Goal: Transaction & Acquisition: Purchase product/service

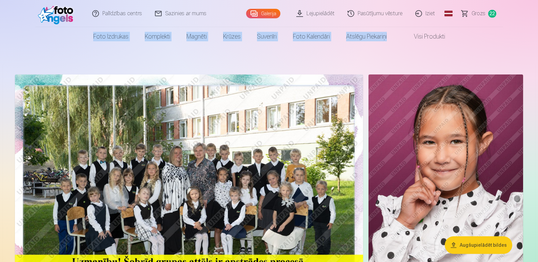
click at [56, 32] on nav "Foto izdrukas Augstas kvalitātes fotoattēlu izdrukas 210 gsm papīrs, piesātināt…" at bounding box center [269, 36] width 538 height 19
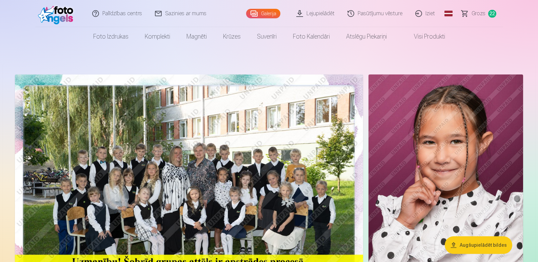
click at [478, 11] on span "Grozs" at bounding box center [479, 13] width 14 height 8
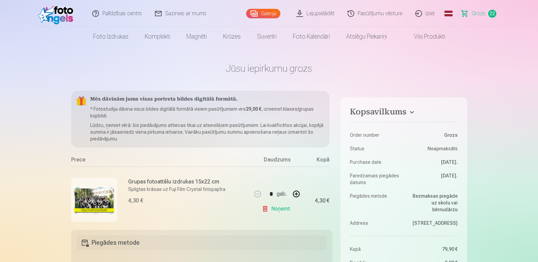
click at [279, 210] on link "Noņemt" at bounding box center [277, 209] width 31 height 14
drag, startPoint x: 286, startPoint y: 219, endPoint x: 333, endPoint y: 99, distance: 129.1
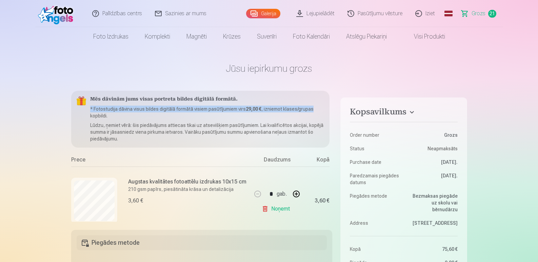
drag, startPoint x: 333, startPoint y: 99, endPoint x: 335, endPoint y: 105, distance: 6.3
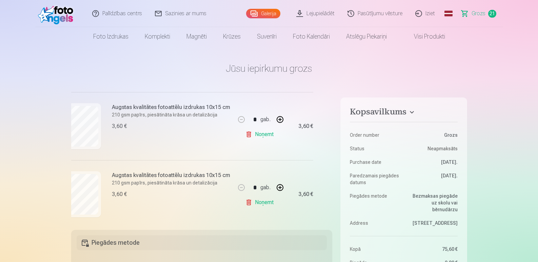
scroll to position [1378, 16]
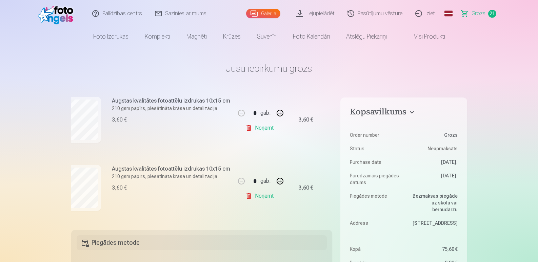
click at [268, 126] on link "Noņemt" at bounding box center [261, 128] width 31 height 14
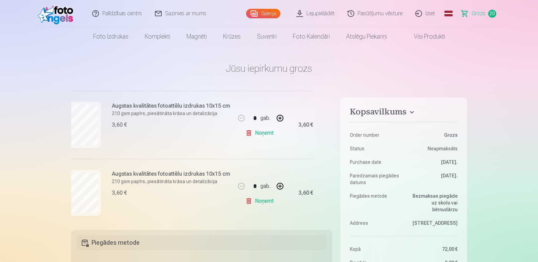
scroll to position [842, 16]
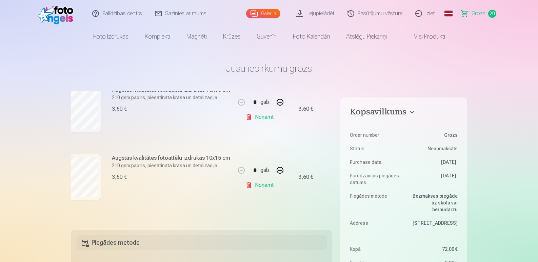
click at [262, 186] on link "Noņemt" at bounding box center [261, 186] width 31 height 14
drag, startPoint x: 332, startPoint y: 177, endPoint x: 332, endPoint y: 171, distance: 6.4
click at [332, 171] on div "Mēs dāvinām jums visas portreta bildes digitālā formātā. * Fotostudija dāvina v…" at bounding box center [201, 156] width 261 height 131
drag, startPoint x: 330, startPoint y: 176, endPoint x: 333, endPoint y: 162, distance: 13.9
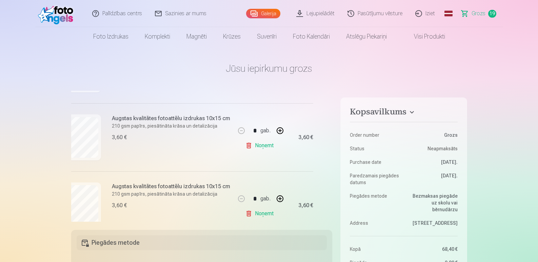
scroll to position [127, 16]
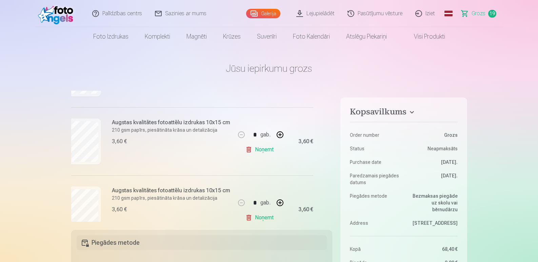
click at [261, 150] on link "Noņemt" at bounding box center [261, 150] width 31 height 14
click at [264, 151] on link "Noņemt" at bounding box center [261, 150] width 31 height 14
click at [264, 149] on link "Noņemt" at bounding box center [261, 150] width 31 height 14
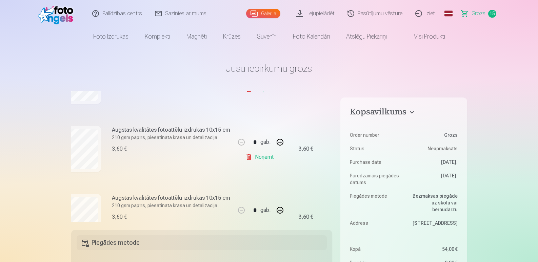
scroll to position [399, 16]
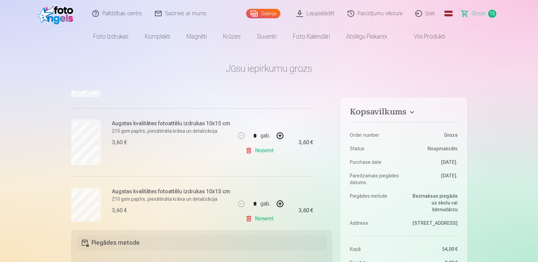
click at [265, 149] on link "Noņemt" at bounding box center [261, 151] width 31 height 14
drag, startPoint x: 332, startPoint y: 148, endPoint x: 334, endPoint y: 157, distance: 9.5
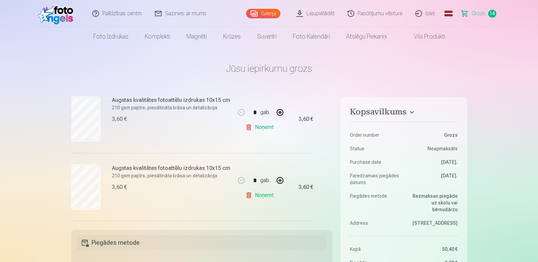
scroll to position [605, 16]
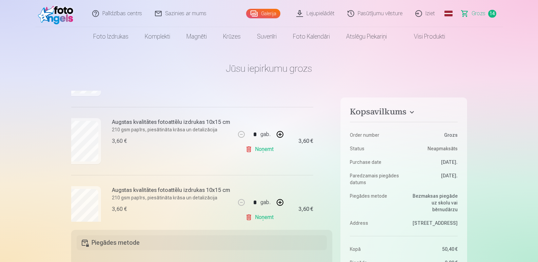
click at [259, 148] on link "Noņemt" at bounding box center [261, 150] width 31 height 14
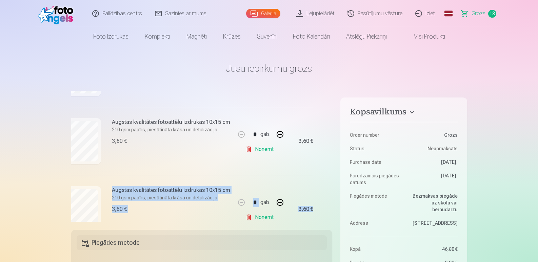
drag, startPoint x: 330, startPoint y: 176, endPoint x: 333, endPoint y: 152, distance: 24.6
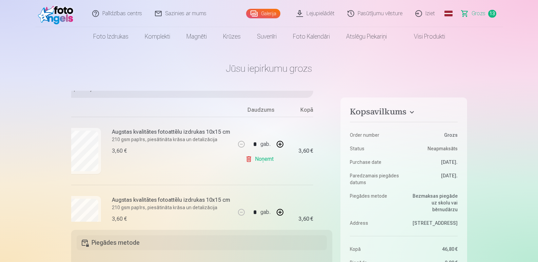
scroll to position [53, 16]
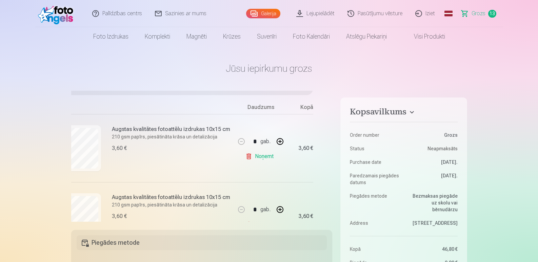
click at [256, 156] on link "Noņemt" at bounding box center [261, 157] width 31 height 14
click at [255, 155] on link "Noņemt" at bounding box center [261, 157] width 31 height 14
click at [255, 158] on link "Noņemt" at bounding box center [261, 157] width 31 height 14
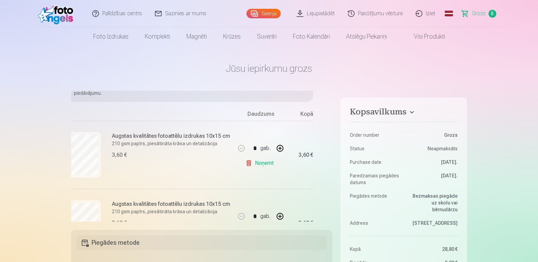
click at [255, 158] on link "Noņemt" at bounding box center [261, 164] width 31 height 14
click at [253, 163] on link "Noņemt" at bounding box center [261, 164] width 31 height 14
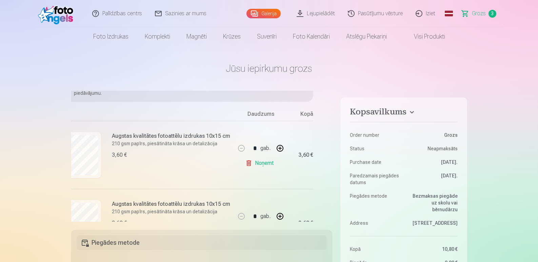
click at [253, 163] on link "Noņemt" at bounding box center [261, 164] width 31 height 14
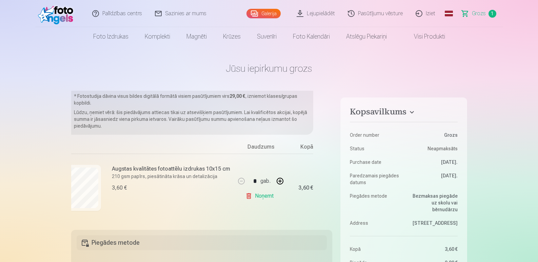
click at [255, 194] on link "Noņemt" at bounding box center [261, 197] width 31 height 14
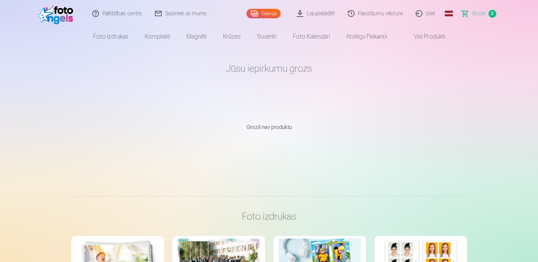
click at [267, 12] on link "Galerija" at bounding box center [264, 13] width 34 height 9
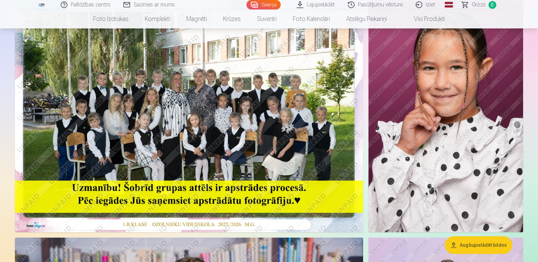
scroll to position [68, 0]
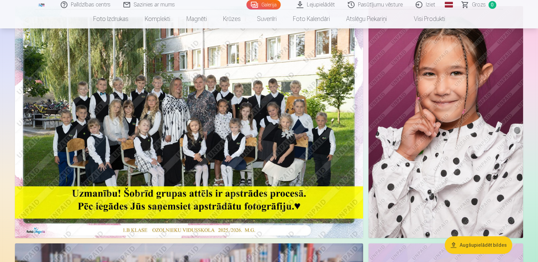
click at [292, 121] on img at bounding box center [189, 122] width 348 height 232
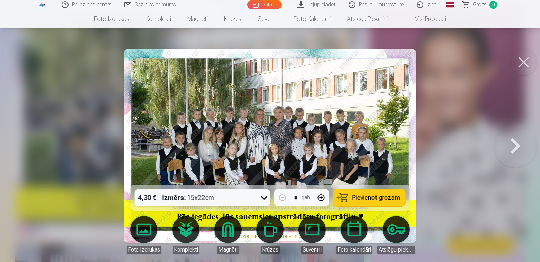
click at [362, 197] on span "Pievienot grozam" at bounding box center [376, 198] width 48 height 6
click at [522, 61] on button at bounding box center [523, 62] width 27 height 27
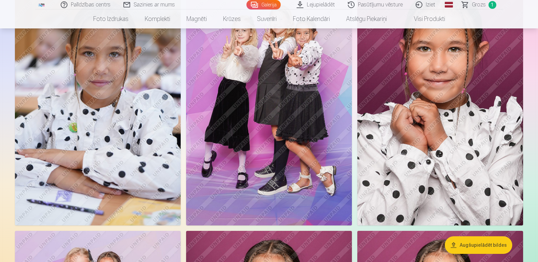
scroll to position [833, 0]
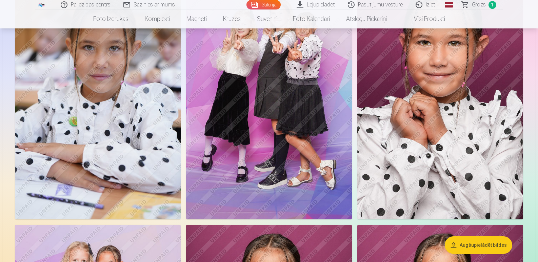
click at [454, 183] on img at bounding box center [440, 95] width 166 height 249
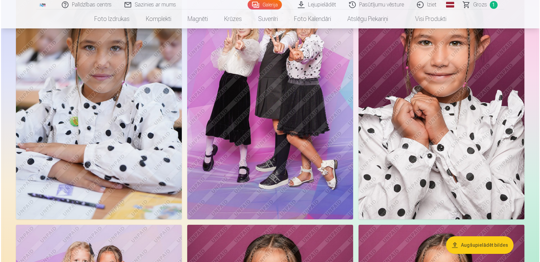
scroll to position [836, 0]
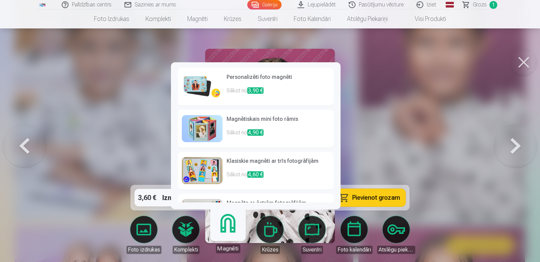
click at [223, 230] on link "Magnēti" at bounding box center [228, 233] width 42 height 42
drag, startPoint x: 338, startPoint y: 124, endPoint x: 340, endPoint y: 137, distance: 13.8
click at [340, 137] on div "Personalizēti foto magnēti Sākot no 3,90 € Magnētiskais mini foto rāmis Sākot n…" at bounding box center [256, 135] width 170 height 147
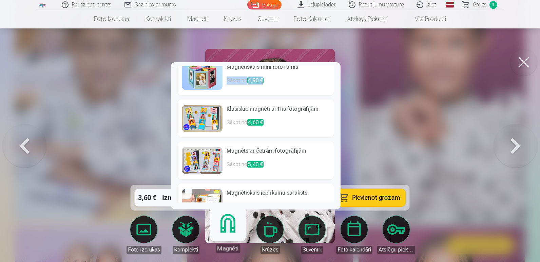
scroll to position [0, 0]
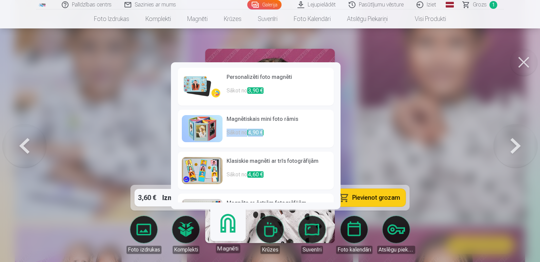
click at [204, 174] on img at bounding box center [202, 170] width 41 height 27
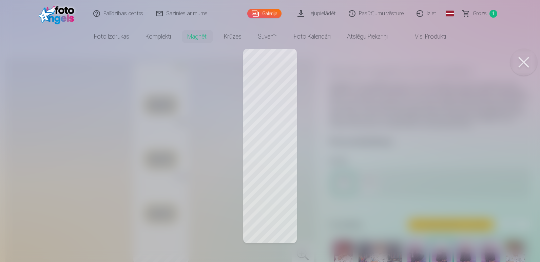
click at [263, 125] on div at bounding box center [270, 131] width 540 height 262
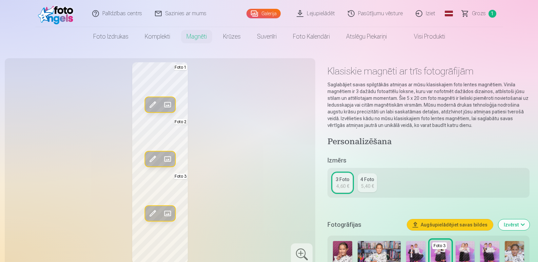
click at [166, 160] on span at bounding box center [167, 159] width 11 height 11
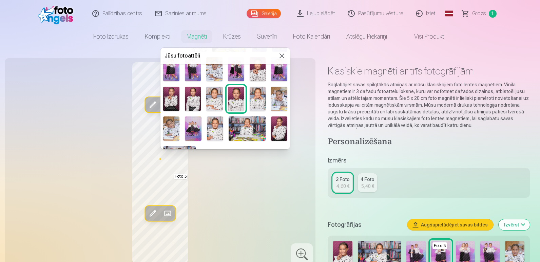
scroll to position [43, 0]
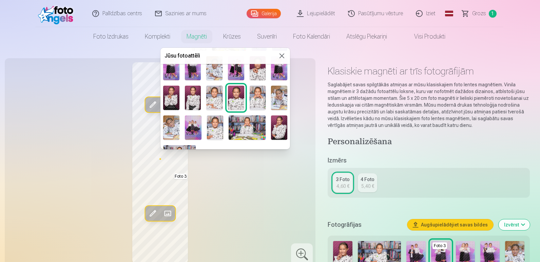
click at [276, 126] on img at bounding box center [279, 128] width 16 height 25
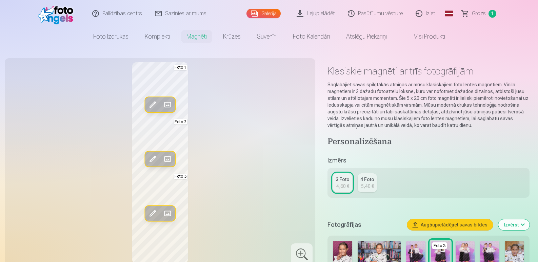
click at [168, 212] on span at bounding box center [167, 213] width 11 height 11
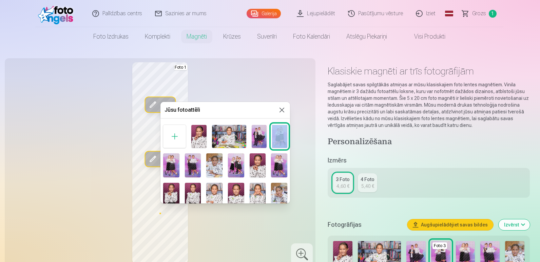
drag, startPoint x: 288, startPoint y: 130, endPoint x: 289, endPoint y: 148, distance: 18.0
click at [289, 148] on div "Jūsu fotoattēli Foto 3" at bounding box center [225, 153] width 130 height 102
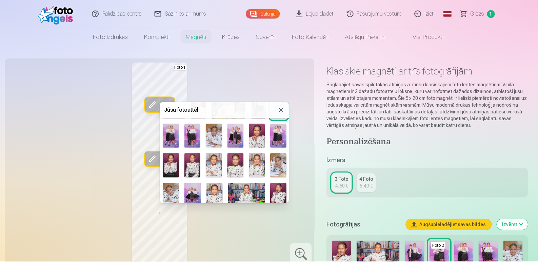
scroll to position [29, 0]
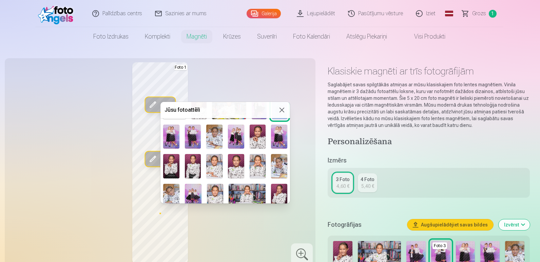
click at [212, 133] on img at bounding box center [214, 137] width 16 height 24
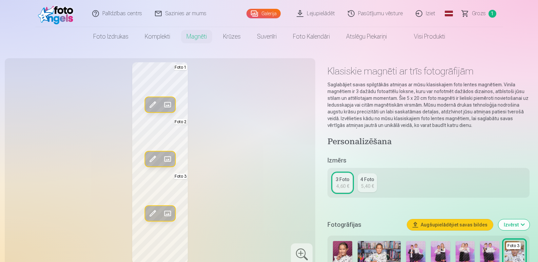
click at [225, 221] on div "Rediģēt foto Aizstāt Foto 1 Rediģēt foto Aizstāt Foto 2 Rediģēt foto Aizstāt Fo…" at bounding box center [160, 163] width 303 height 202
click at [154, 105] on span at bounding box center [152, 104] width 11 height 11
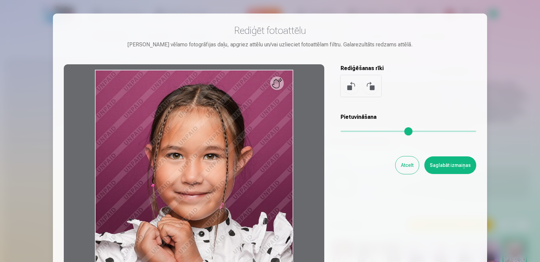
click at [409, 171] on button "Atcelt" at bounding box center [406, 166] width 23 height 18
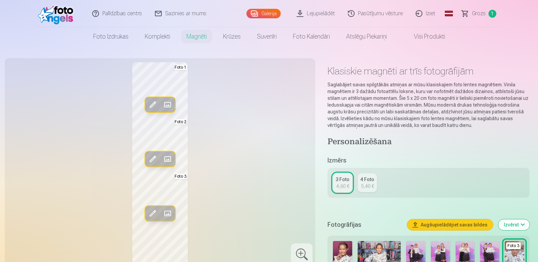
click at [170, 102] on span at bounding box center [167, 104] width 11 height 11
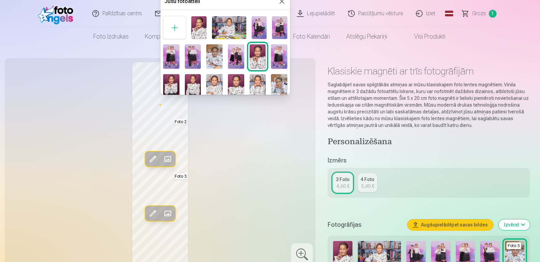
click at [171, 86] on img at bounding box center [171, 86] width 16 height 24
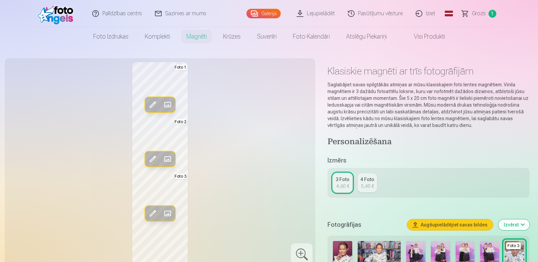
click at [259, 150] on div "Rediģēt foto Aizstāt Foto 1 Rediģēt foto Aizstāt Foto 2 Rediģēt foto Aizstāt Fo…" at bounding box center [160, 163] width 303 height 202
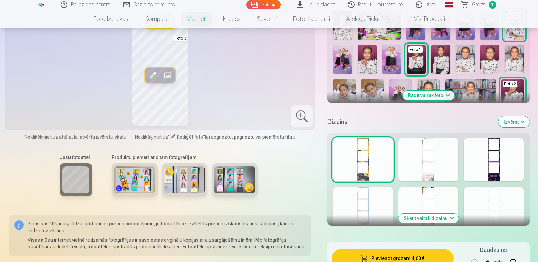
scroll to position [234, 0]
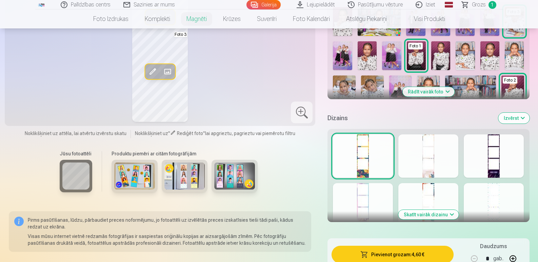
click at [495, 166] on div at bounding box center [494, 156] width 60 height 43
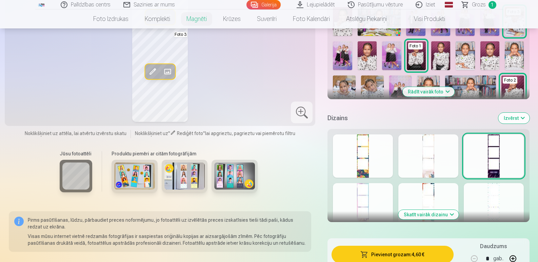
scroll to position [238, 0]
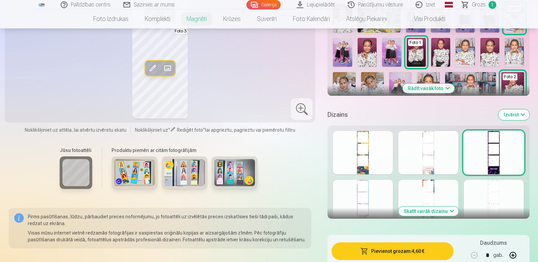
click at [425, 147] on div at bounding box center [428, 152] width 60 height 43
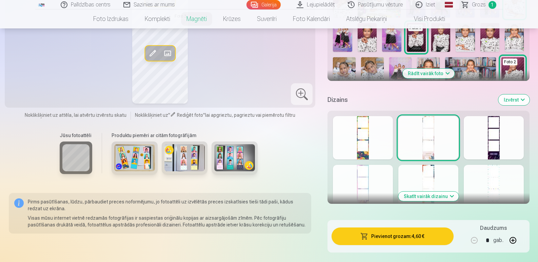
scroll to position [249, 0]
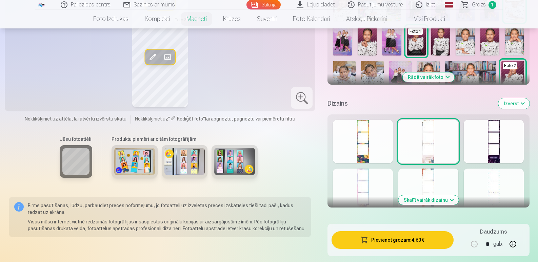
click at [450, 201] on button "Skatīt vairāk dizainu" at bounding box center [428, 200] width 60 height 9
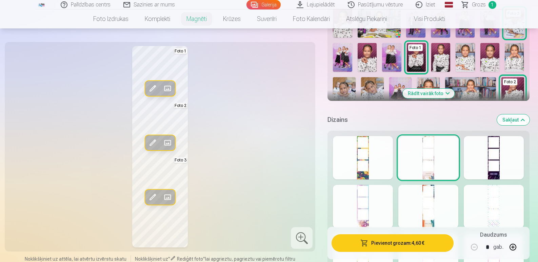
scroll to position [245, 0]
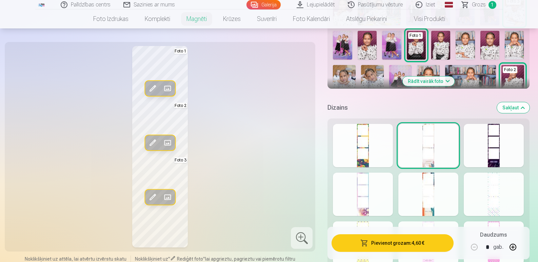
click at [494, 151] on div at bounding box center [494, 145] width 60 height 43
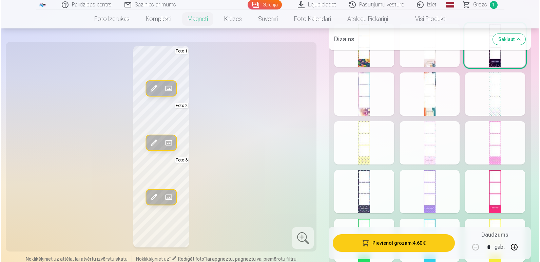
scroll to position [449, 0]
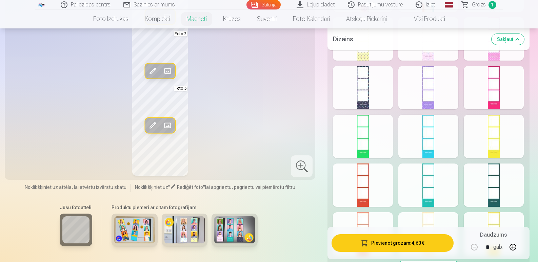
click at [403, 245] on button "Pievienot grozam : 4,60 €" at bounding box center [393, 244] width 122 height 18
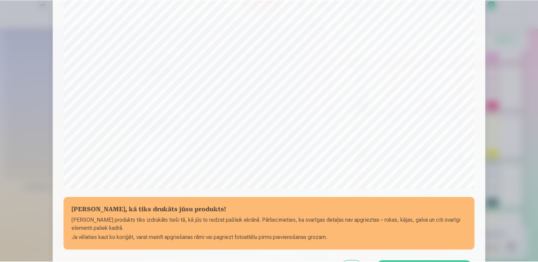
scroll to position [226, 0]
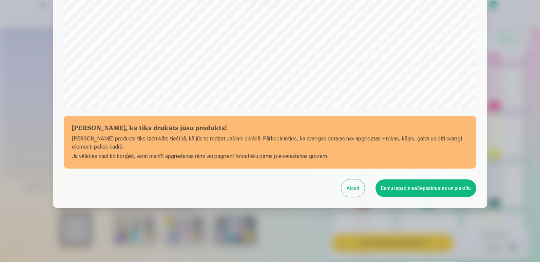
click at [401, 187] on button "Esmu iepazinies/iepazinusies un piekrītu" at bounding box center [425, 189] width 101 height 18
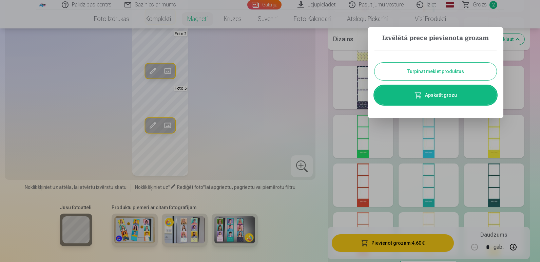
click at [416, 70] on button "Turpināt meklēt produktus" at bounding box center [435, 72] width 122 height 18
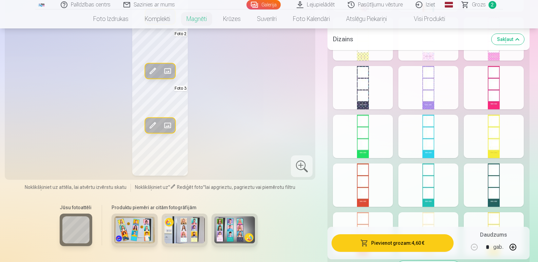
click at [265, 5] on link "Galerija" at bounding box center [264, 4] width 34 height 9
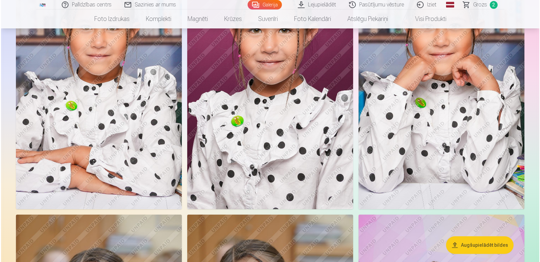
scroll to position [1329, 0]
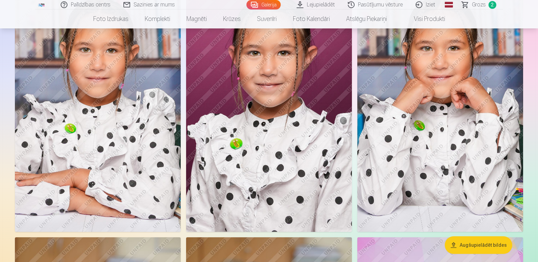
click at [139, 160] on img at bounding box center [98, 107] width 166 height 249
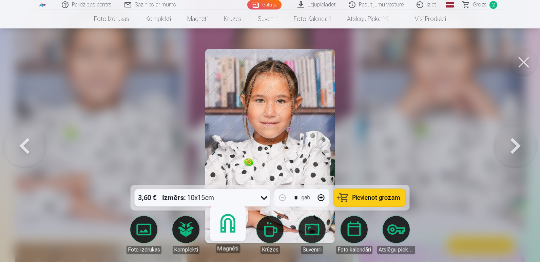
click at [231, 232] on link "Magnēti" at bounding box center [228, 233] width 42 height 42
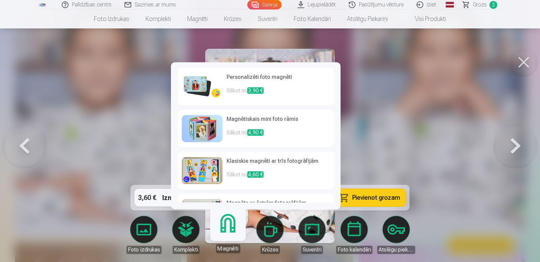
click at [200, 90] on img at bounding box center [202, 86] width 41 height 27
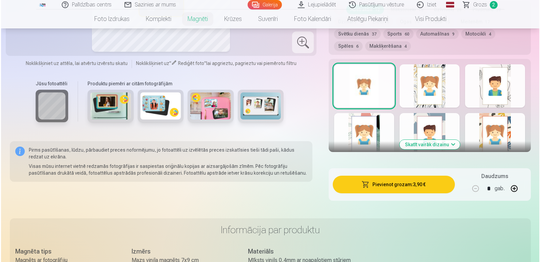
scroll to position [396, 0]
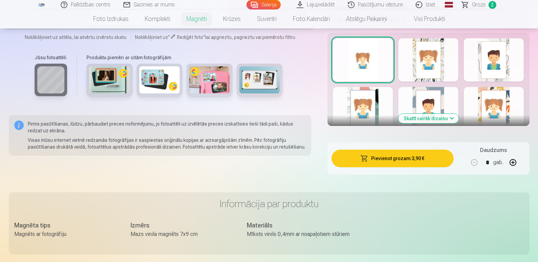
click at [402, 150] on button "Pievienot grozam : 3,90 €" at bounding box center [393, 159] width 122 height 18
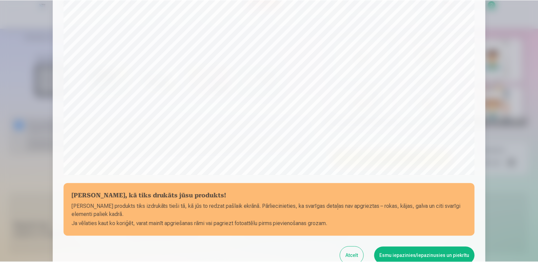
scroll to position [226, 0]
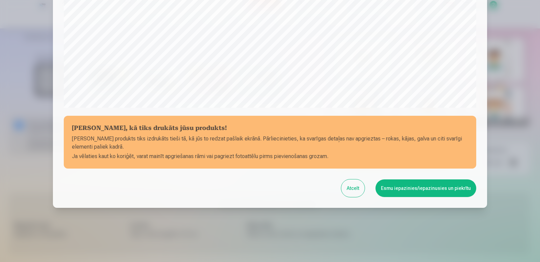
click at [395, 191] on button "Esmu iepazinies/iepazinusies un piekrītu" at bounding box center [425, 189] width 101 height 18
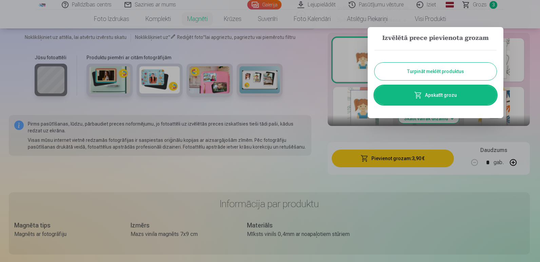
click at [431, 70] on button "Turpināt meklēt produktus" at bounding box center [435, 72] width 122 height 18
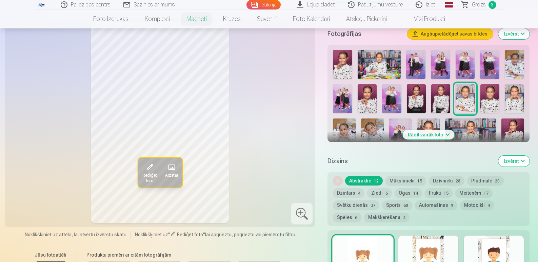
scroll to position [194, 0]
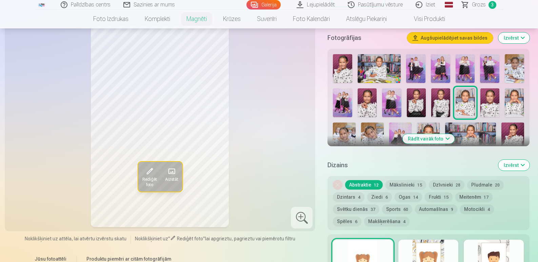
click at [340, 99] on img at bounding box center [342, 103] width 19 height 29
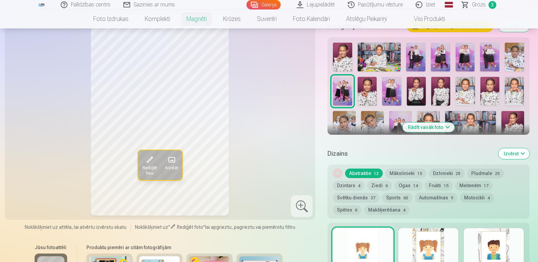
scroll to position [213, 0]
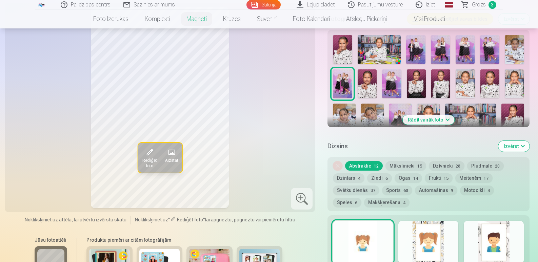
click at [396, 109] on img at bounding box center [400, 121] width 23 height 34
click at [345, 75] on img at bounding box center [342, 84] width 19 height 29
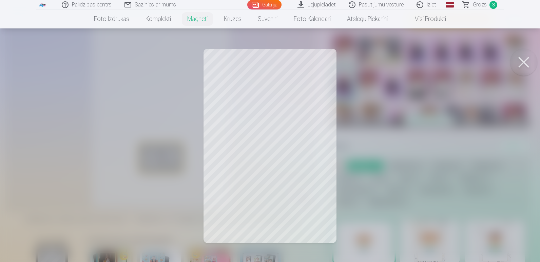
click at [295, 163] on div at bounding box center [270, 131] width 540 height 262
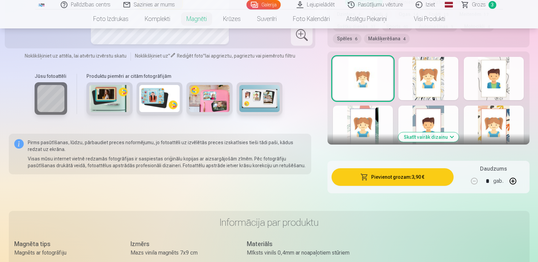
scroll to position [0, 0]
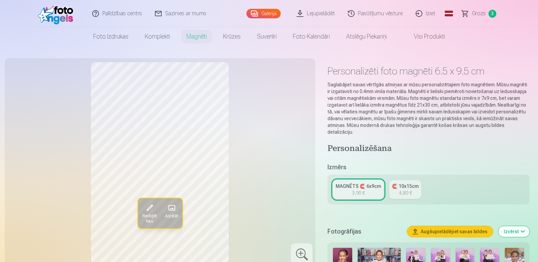
click at [263, 17] on link "Galerija" at bounding box center [264, 13] width 34 height 9
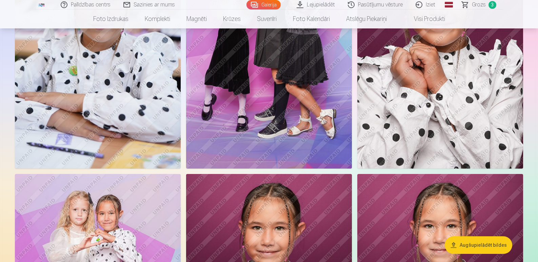
scroll to position [896, 0]
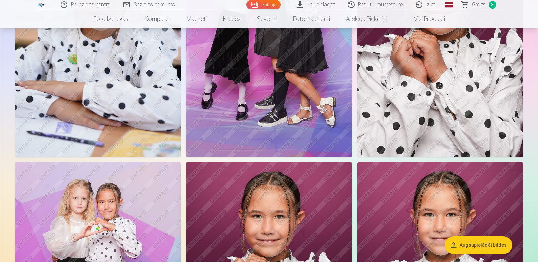
click at [283, 101] on img at bounding box center [269, 32] width 166 height 249
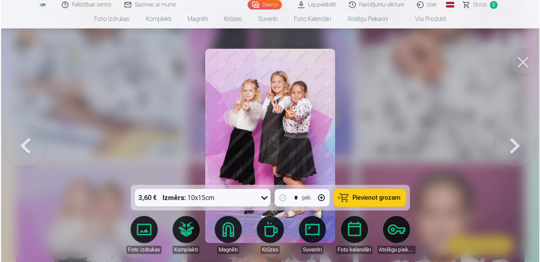
scroll to position [898, 0]
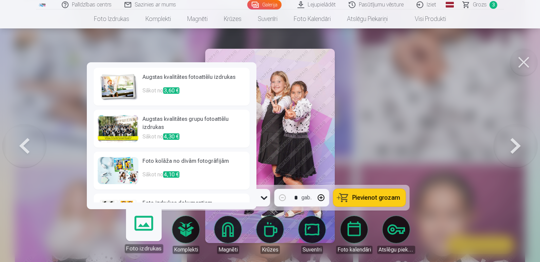
click at [142, 234] on link "Foto izdrukas" at bounding box center [144, 233] width 42 height 42
click at [150, 227] on link "Foto izdrukas" at bounding box center [144, 233] width 42 height 42
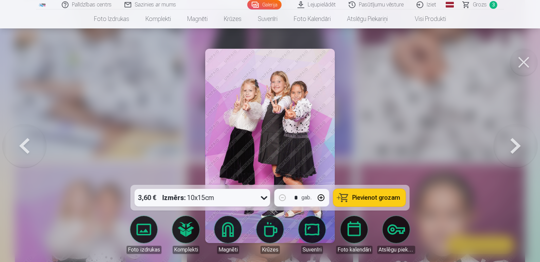
click at [370, 197] on span "Pievienot grozam" at bounding box center [376, 198] width 48 height 6
click at [523, 57] on button at bounding box center [523, 62] width 27 height 27
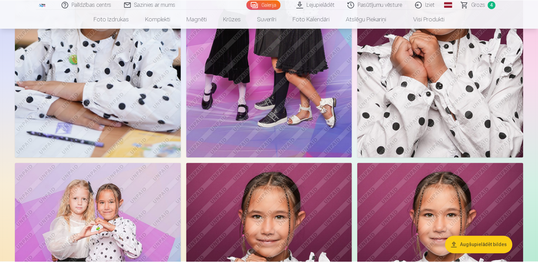
scroll to position [896, 0]
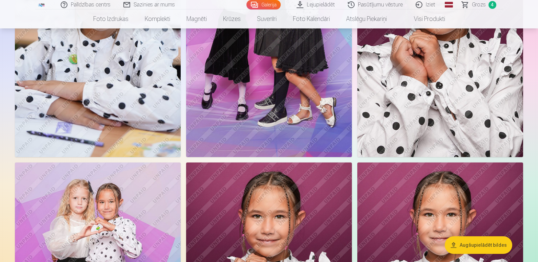
click at [483, 4] on span "Grozs" at bounding box center [479, 5] width 14 height 8
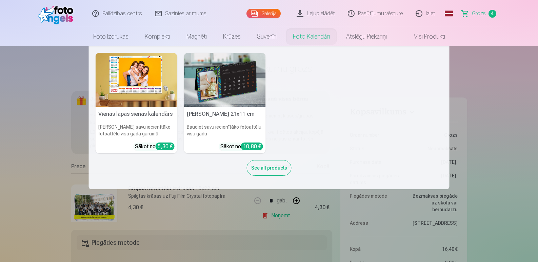
click at [23, 155] on nav "Vienas lapas sienas kalendārs Parādiet savu iecienītāko fotoattēlu visa gada ga…" at bounding box center [269, 117] width 538 height 143
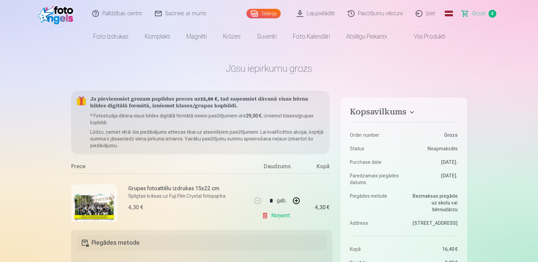
click at [267, 14] on link "Galerija" at bounding box center [264, 13] width 34 height 9
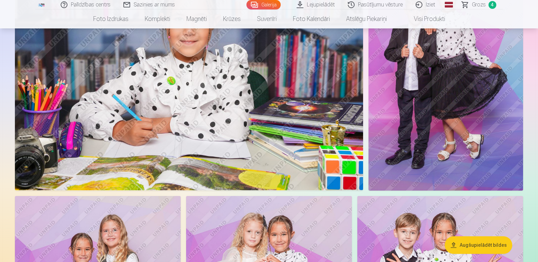
scroll to position [342, 0]
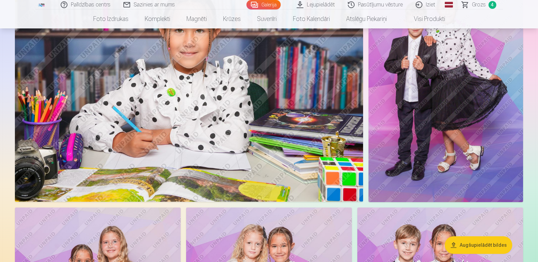
click at [427, 155] on img at bounding box center [446, 86] width 155 height 232
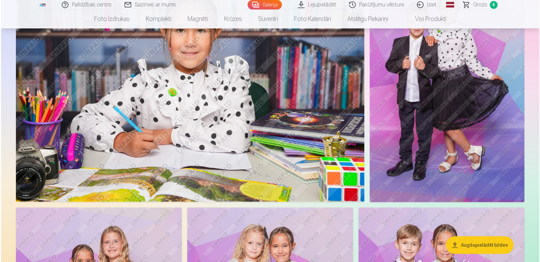
scroll to position [343, 0]
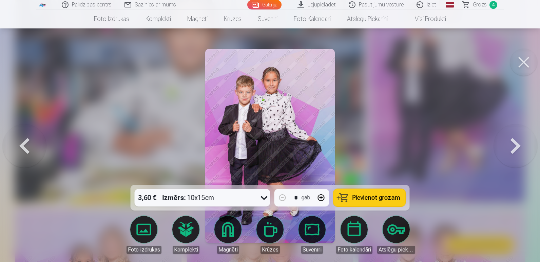
click at [359, 197] on span "Pievienot grozam" at bounding box center [376, 198] width 48 height 6
click at [523, 59] on button at bounding box center [523, 62] width 27 height 27
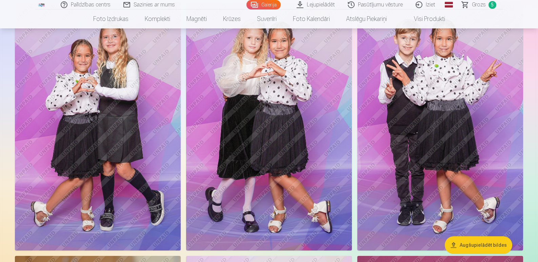
scroll to position [565, 0]
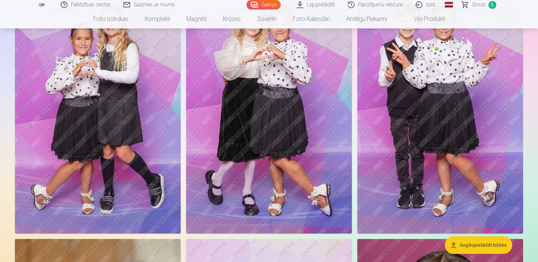
click at [414, 171] on img at bounding box center [440, 109] width 166 height 249
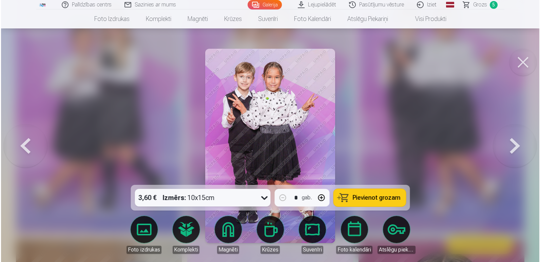
scroll to position [566, 0]
click at [361, 199] on span "Pievienot grozam" at bounding box center [376, 198] width 48 height 6
click at [525, 63] on button at bounding box center [523, 62] width 27 height 27
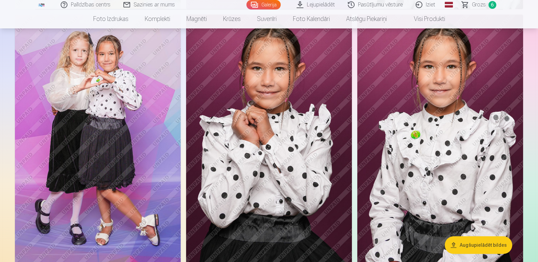
scroll to position [1050, 0]
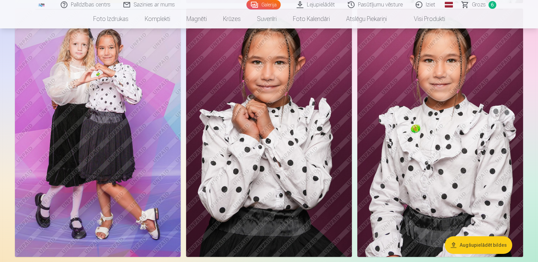
click at [129, 214] on img at bounding box center [98, 132] width 166 height 249
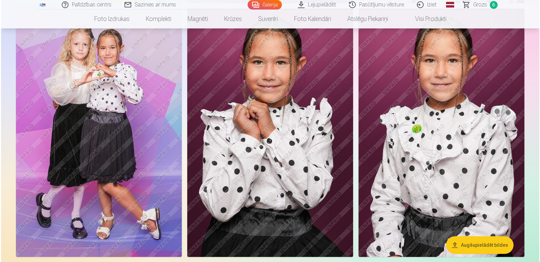
scroll to position [1053, 0]
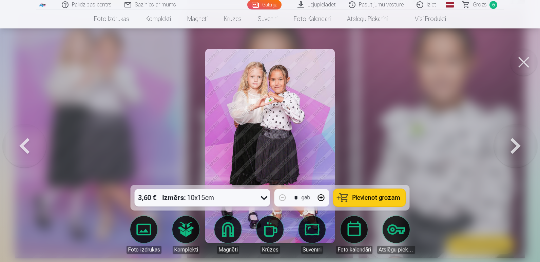
click at [370, 198] on span "Pievienot grozam" at bounding box center [376, 198] width 48 height 6
click at [524, 60] on button at bounding box center [523, 62] width 27 height 27
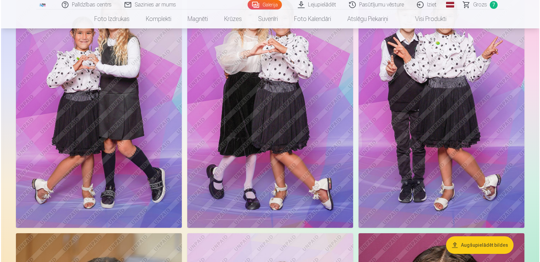
scroll to position [599, 0]
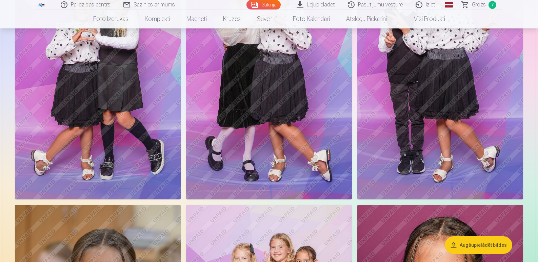
click at [138, 134] on img at bounding box center [98, 75] width 166 height 249
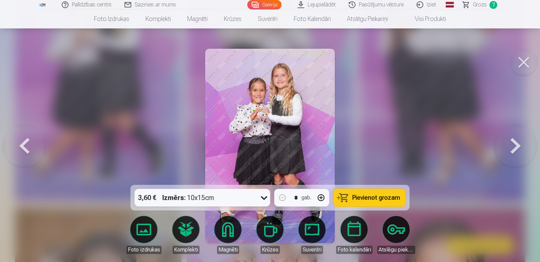
click at [368, 195] on span "Pievienot grozam" at bounding box center [376, 198] width 48 height 6
click at [526, 63] on button at bounding box center [523, 62] width 27 height 27
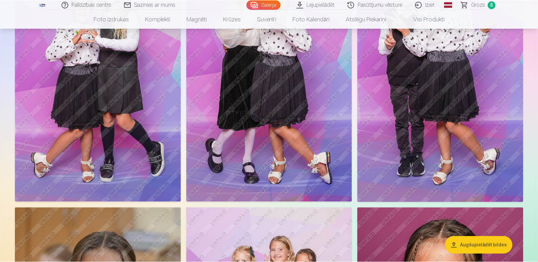
scroll to position [597, 0]
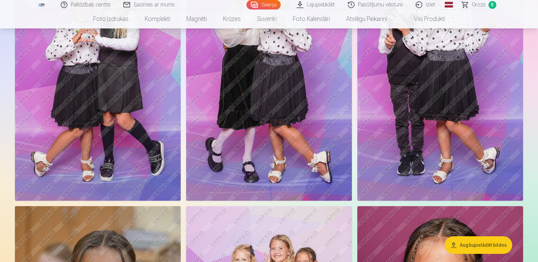
click at [485, 2] on span "Grozs" at bounding box center [479, 5] width 14 height 8
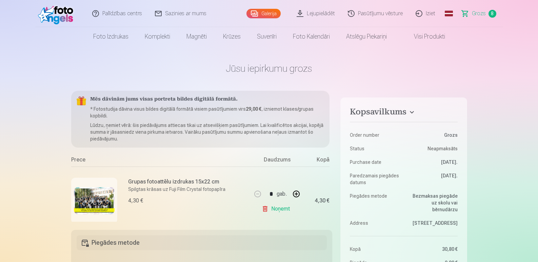
drag, startPoint x: 537, startPoint y: 17, endPoint x: 538, endPoint y: 21, distance: 3.7
click at [538, 21] on header "Palīdzības centrs Sazinies ar mums Galerija Lejupielādēt Pasūtījumu vēsture Izi…" at bounding box center [269, 23] width 538 height 46
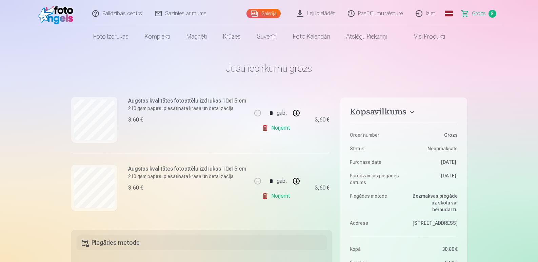
scroll to position [492, 0]
drag, startPoint x: 332, startPoint y: 217, endPoint x: 331, endPoint y: 204, distance: 12.3
click at [331, 204] on div "Mēs dāvinām jums visas portreta bildes digitālā formātā. * Fotostudija dāvina v…" at bounding box center [201, 156] width 261 height 131
drag, startPoint x: 332, startPoint y: 211, endPoint x: 329, endPoint y: 185, distance: 26.6
click at [329, 185] on div "Mēs dāvinām jums visas portreta bildes digitālā formātā. * Fotostudija dāvina v…" at bounding box center [201, 156] width 261 height 131
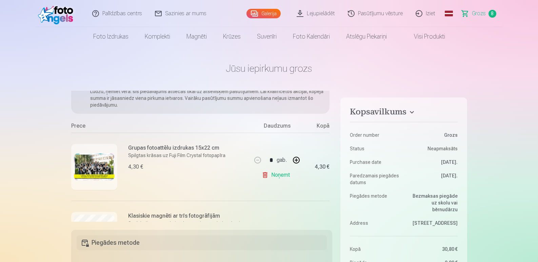
scroll to position [0, 0]
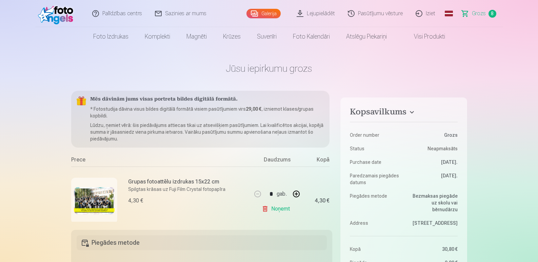
click at [264, 8] on div "Galerija" at bounding box center [265, 13] width 37 height 27
click at [263, 12] on link "Galerija" at bounding box center [264, 13] width 34 height 9
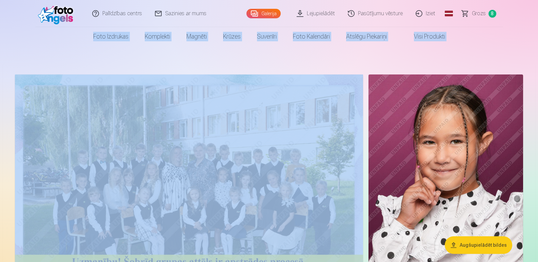
drag, startPoint x: 538, startPoint y: 9, endPoint x: 541, endPoint y: 18, distance: 9.9
click at [538, 18] on html "Palīdzības centrs Sazinies ar mums Galerija Lejupielādēt Pasūtījumu vēsture Izi…" at bounding box center [269, 131] width 538 height 262
click at [480, 12] on span "Grozs" at bounding box center [479, 13] width 14 height 8
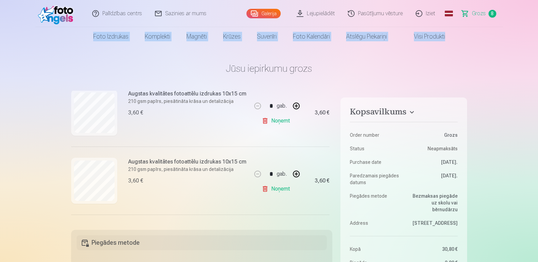
scroll to position [492, 0]
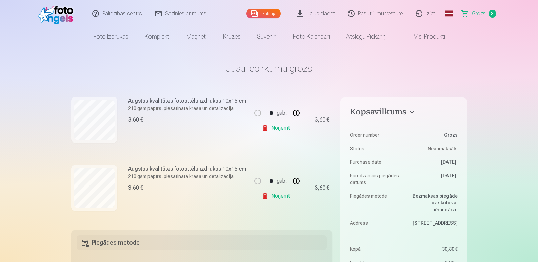
drag, startPoint x: 333, startPoint y: 203, endPoint x: 332, endPoint y: 189, distance: 14.2
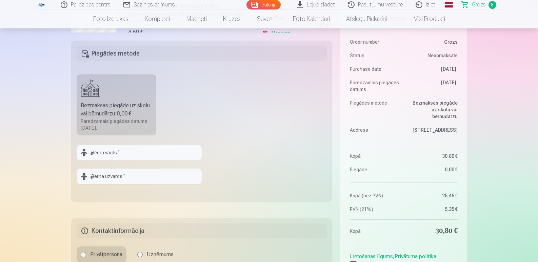
scroll to position [196, 0]
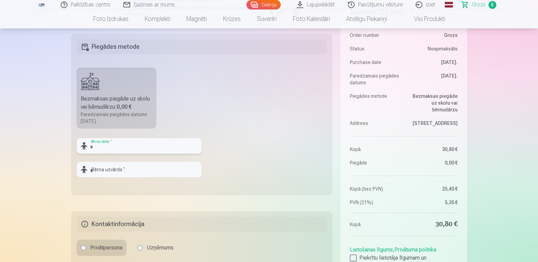
click at [116, 149] on input "text" at bounding box center [139, 146] width 125 height 16
type input "******"
click at [113, 170] on input "text" at bounding box center [139, 170] width 125 height 16
type input "*****"
click at [270, 140] on fieldset "Piegādes metode Bezmaksas piegāde uz skolu vai bērnudārzu : 0,00 € Paredzamais …" at bounding box center [201, 114] width 261 height 161
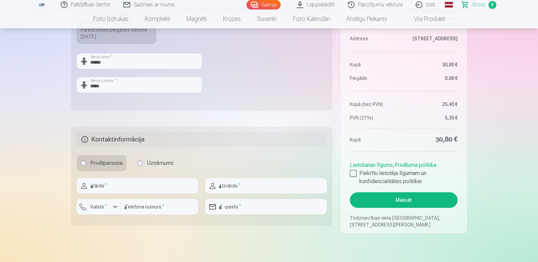
scroll to position [284, 0]
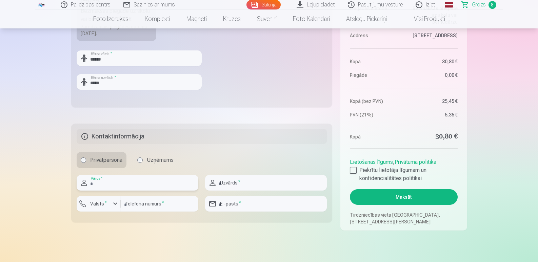
click at [106, 187] on input "text" at bounding box center [138, 183] width 122 height 16
type input "*****"
type input "********"
type input "**********"
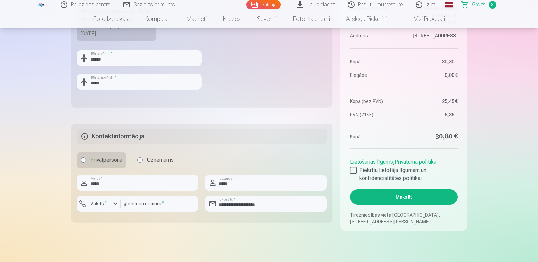
click at [128, 242] on main "Jūsu iepirkumu grozs Kopsavilkums Order number Grozs Status Neapmaksāts Purchas…" at bounding box center [269, 13] width 396 height 502
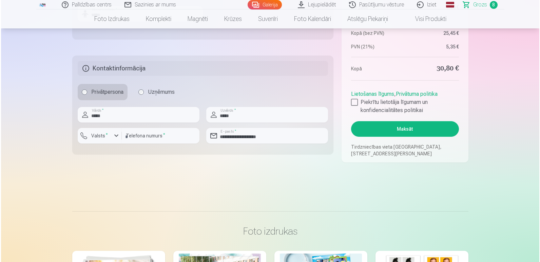
scroll to position [355, 0]
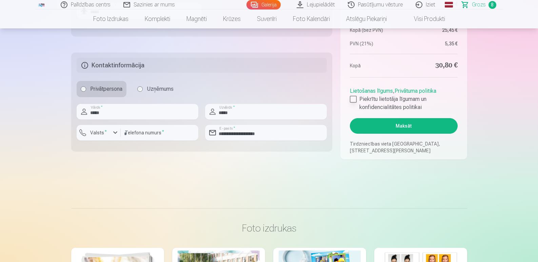
click at [351, 101] on div at bounding box center [353, 99] width 7 height 7
click at [384, 126] on button "Maksāt" at bounding box center [403, 126] width 107 height 16
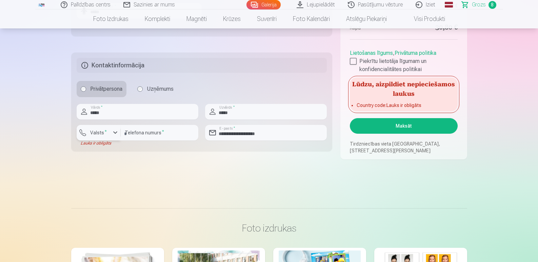
click at [108, 133] on div "button" at bounding box center [100, 134] width 20 height 7
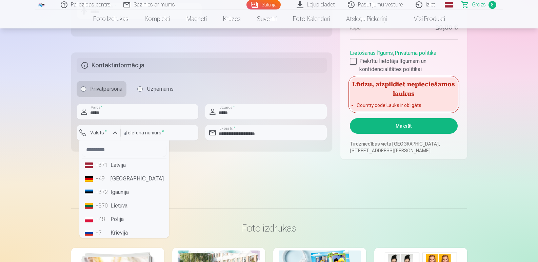
click at [105, 166] on div "+371" at bounding box center [103, 165] width 14 height 8
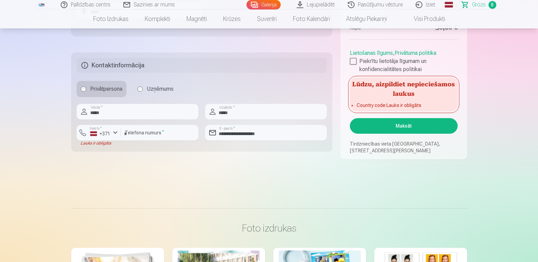
click at [386, 126] on button "Maksāt" at bounding box center [403, 126] width 107 height 16
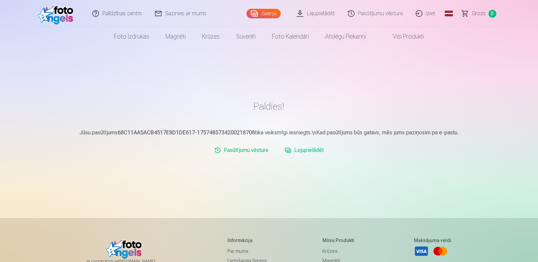
click at [301, 151] on link "Lejupielādēt" at bounding box center [304, 151] width 44 height 14
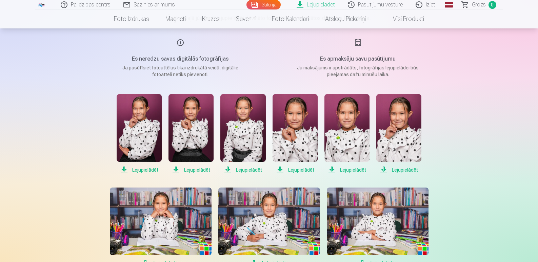
scroll to position [86, 0]
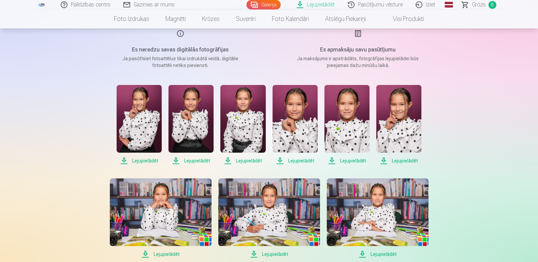
click at [135, 160] on span "Lejupielādēt" at bounding box center [139, 161] width 45 height 8
click at [192, 159] on span "Lejupielādēt" at bounding box center [191, 161] width 45 height 8
click at [243, 159] on span "Lejupielādēt" at bounding box center [242, 161] width 45 height 8
click at [295, 162] on span "Lejupielādēt" at bounding box center [295, 161] width 45 height 8
click at [350, 159] on span "Lejupielādēt" at bounding box center [347, 161] width 45 height 8
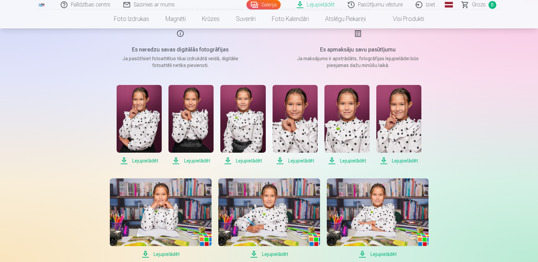
click at [397, 162] on span "Lejupielādēt" at bounding box center [398, 161] width 45 height 8
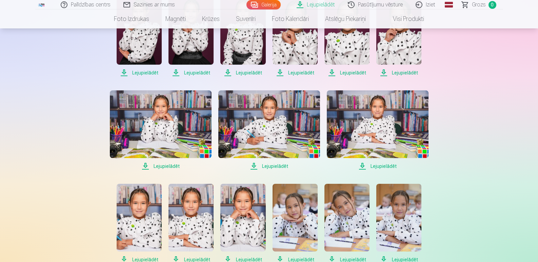
scroll to position [183, 0]
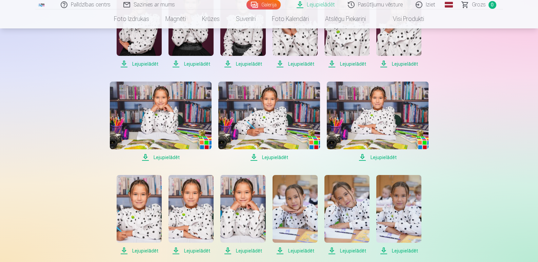
click at [372, 158] on span "Lejupielādēt" at bounding box center [378, 158] width 102 height 8
click at [266, 156] on span "Lejupielādēt" at bounding box center [269, 158] width 102 height 8
click at [158, 157] on span "Lejupielādēt" at bounding box center [161, 158] width 102 height 8
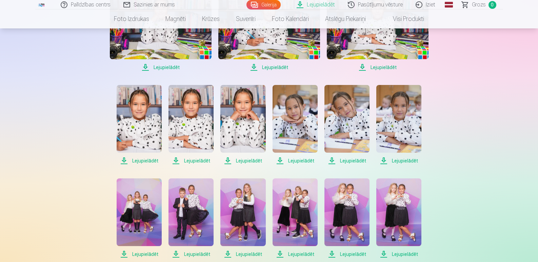
scroll to position [279, 0]
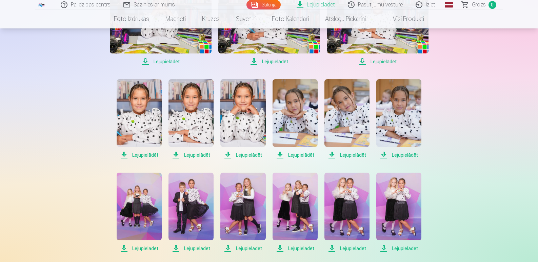
click at [397, 154] on span "Lejupielādēt" at bounding box center [398, 155] width 45 height 8
click at [347, 155] on span "Lejupielādēt" at bounding box center [347, 155] width 45 height 8
click at [293, 157] on span "Lejupielādēt" at bounding box center [295, 155] width 45 height 8
click at [249, 154] on span "Lejupielādēt" at bounding box center [242, 155] width 45 height 8
click at [239, 154] on span "Lejupielādēt" at bounding box center [242, 155] width 45 height 8
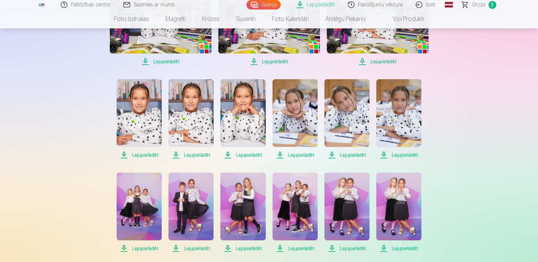
click at [193, 152] on span "Lejupielādēt" at bounding box center [191, 155] width 45 height 8
click at [134, 154] on span "Lejupielādēt" at bounding box center [139, 155] width 45 height 8
click at [143, 250] on span "Lejupielādēt" at bounding box center [139, 249] width 45 height 8
click at [181, 250] on span "Lejupielādēt" at bounding box center [191, 249] width 45 height 8
click at [234, 248] on span "Lejupielādēt" at bounding box center [242, 249] width 45 height 8
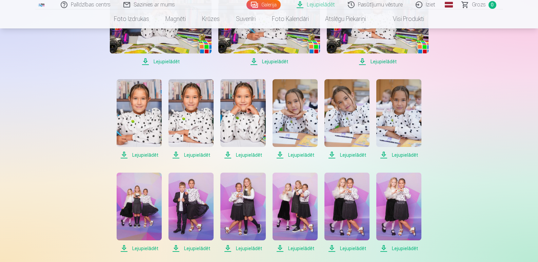
click at [290, 248] on span "Lejupielādēt" at bounding box center [295, 249] width 45 height 8
click at [334, 248] on span "Lejupielādēt" at bounding box center [347, 249] width 45 height 8
click at [394, 249] on span "Lejupielādēt" at bounding box center [398, 249] width 45 height 8
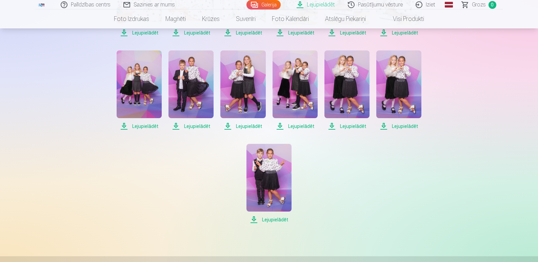
scroll to position [411, 0]
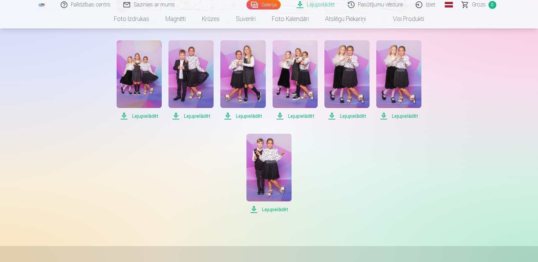
click at [274, 209] on span "Lejupielādēt" at bounding box center [269, 210] width 45 height 8
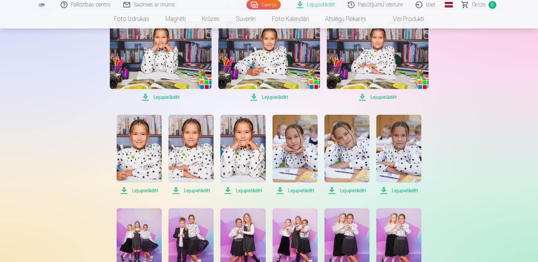
scroll to position [64, 0]
